Goal: Check status: Check status

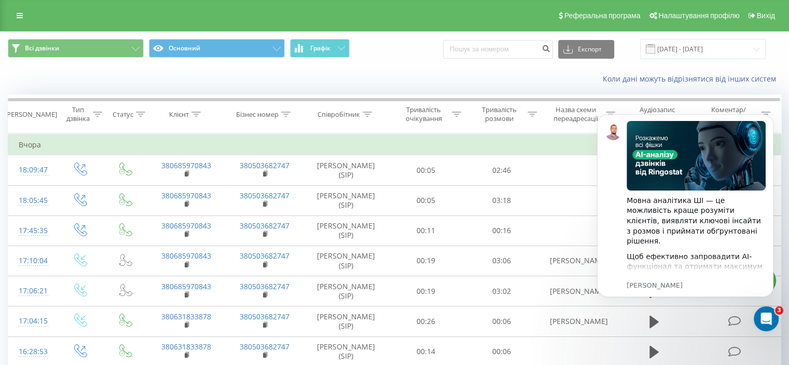
click at [354, 76] on div "Коли дані можуть відрізнятися вiд інших систем" at bounding box center [542, 79] width 492 height 10
click at [730, 43] on input "[DATE] - [DATE]" at bounding box center [703, 49] width 126 height 20
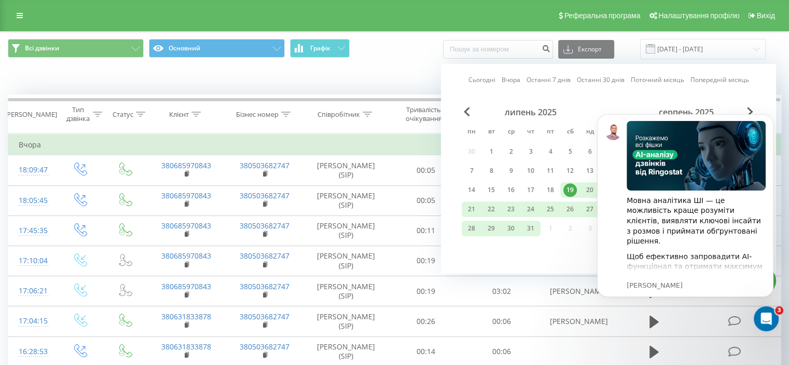
click at [587, 185] on body "Мовна аналітика ШІ — це можливість краще розуміти клієнтів, виявляти ключові ін…" at bounding box center [685, 218] width 199 height 230
click html "Мовна аналітика ШІ — це можливість краще розуміти клієнтів, виявляти ключові ін…"
drag, startPoint x: 584, startPoint y: 190, endPoint x: 589, endPoint y: 186, distance: 5.9
click html "Мовна аналітика ШІ — це можливість краще розуміти клієнтів, виявляти ключові ін…"
click at [770, 113] on button "Dismiss notification" at bounding box center [769, 116] width 13 height 13
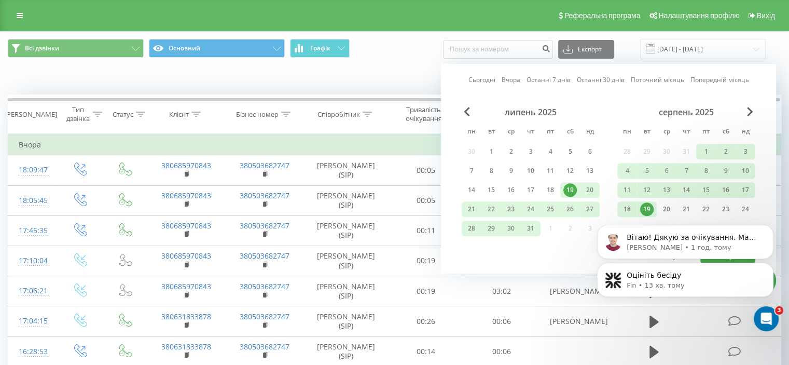
click at [640, 210] on div "Оцініть бесіду Fin • 13 хв. тому [PERSON_NAME] • 1 год. тому" at bounding box center [685, 232] width 191 height 130
click at [666, 203] on div "Оцініть бесіду Fin • 13 хв. тому [PERSON_NAME] • 1 год. тому" at bounding box center [685, 232] width 191 height 130
drag, startPoint x: 666, startPoint y: 203, endPoint x: 660, endPoint y: 207, distance: 7.5
click at [665, 203] on div "Оцініть бесіду Fin • 13 хв. тому [PERSON_NAME] • 1 год. тому" at bounding box center [685, 232] width 191 height 130
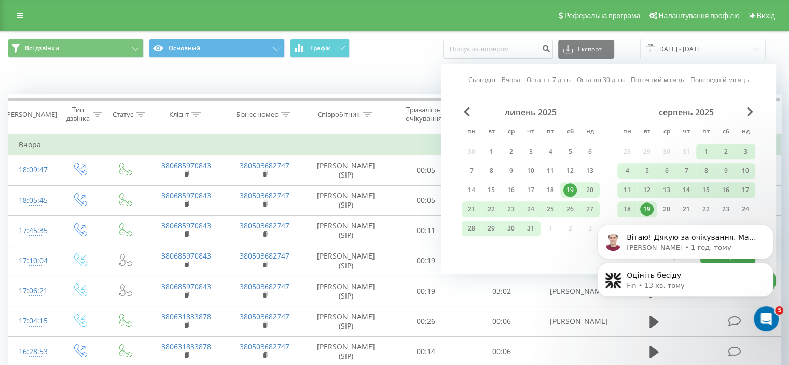
click at [659, 208] on div "Оцініть бесіду Fin • 13 хв. тому [PERSON_NAME] • 1 год. тому" at bounding box center [685, 232] width 191 height 130
click at [769, 229] on icon "Dismiss notification" at bounding box center [771, 228] width 6 height 6
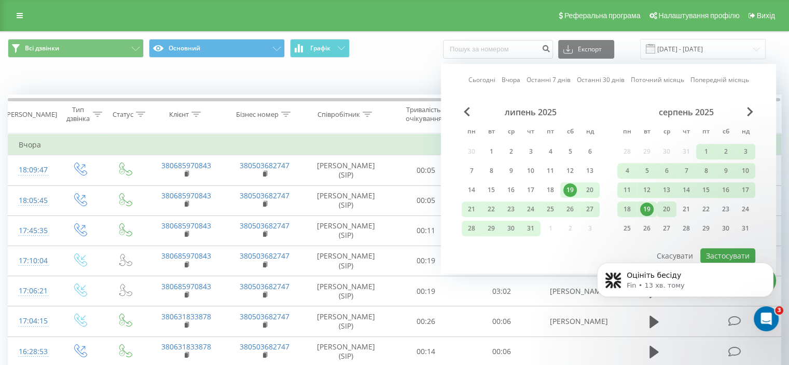
click at [666, 211] on div "20" at bounding box center [666, 208] width 13 height 13
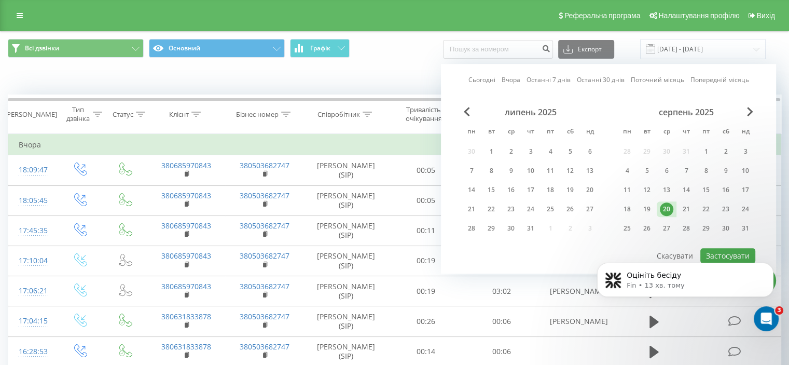
click at [706, 251] on body "Оцініть бесіду Fin • 13 хв. тому" at bounding box center [685, 289] width 199 height 88
click at [667, 207] on div "20" at bounding box center [666, 208] width 13 height 13
click at [773, 264] on button "Dismiss notification" at bounding box center [769, 265] width 13 height 13
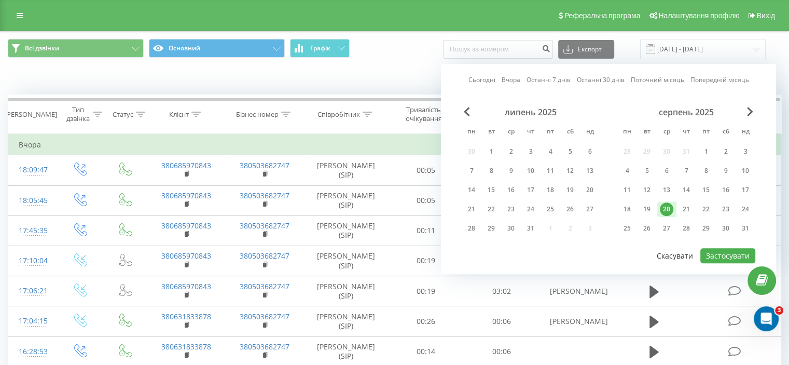
click at [693, 257] on button "Скасувати" at bounding box center [675, 255] width 48 height 15
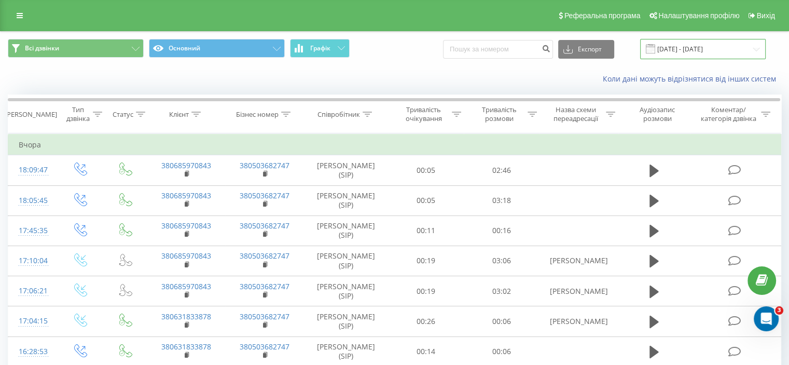
click at [715, 46] on input "[DATE] - [DATE]" at bounding box center [703, 49] width 126 height 20
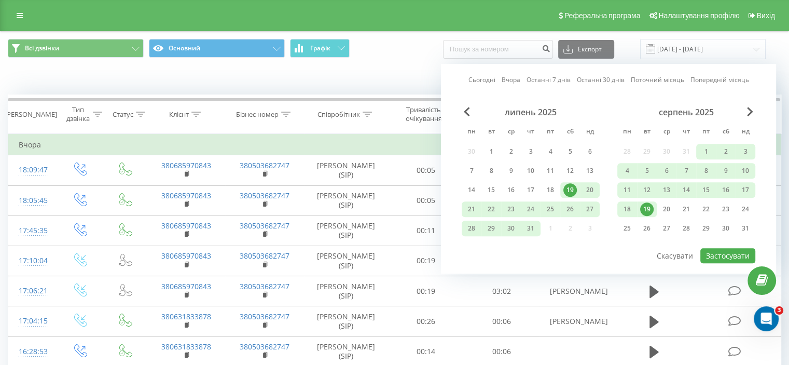
click at [651, 205] on div "19" at bounding box center [646, 208] width 13 height 13
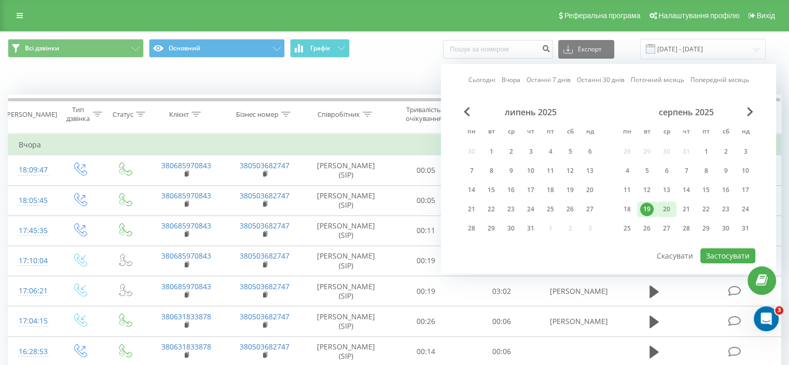
click at [660, 208] on div "20" at bounding box center [666, 208] width 13 height 13
click at [725, 251] on button "Застосувати" at bounding box center [727, 255] width 55 height 15
type input "[DATE] - [DATE]"
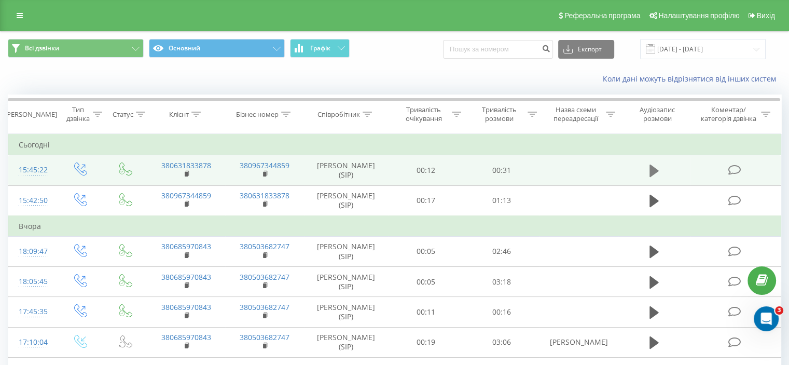
click at [653, 170] on icon at bounding box center [653, 170] width 9 height 12
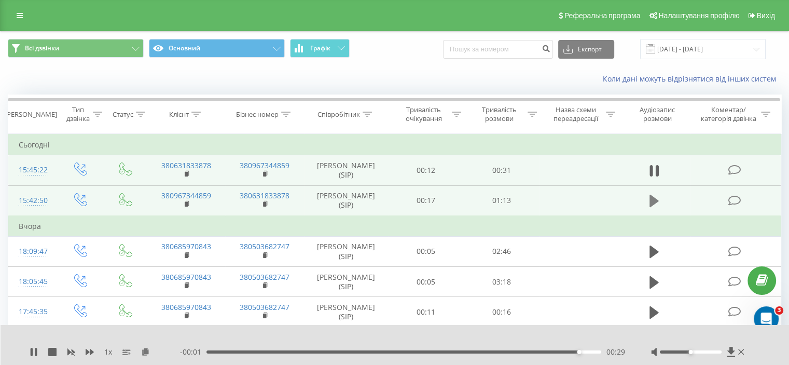
click at [653, 203] on icon at bounding box center [653, 200] width 9 height 12
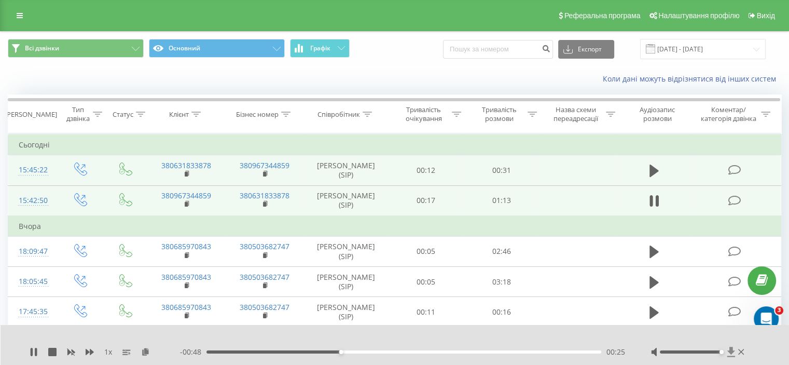
drag, startPoint x: 702, startPoint y: 352, endPoint x: 729, endPoint y: 355, distance: 27.1
click at [729, 355] on div at bounding box center [698, 351] width 95 height 10
click at [29, 357] on div "1 x - 00:31 00:42 00:42" at bounding box center [395, 345] width 789 height 40
click at [33, 352] on icon at bounding box center [34, 351] width 8 height 8
